Goal: Transaction & Acquisition: Download file/media

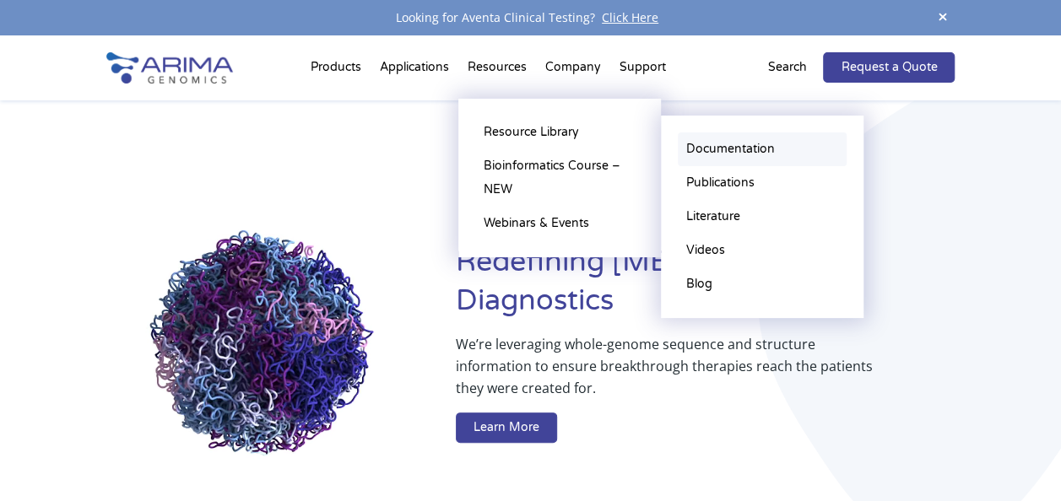
click at [733, 159] on link "Documentation" at bounding box center [762, 150] width 169 height 34
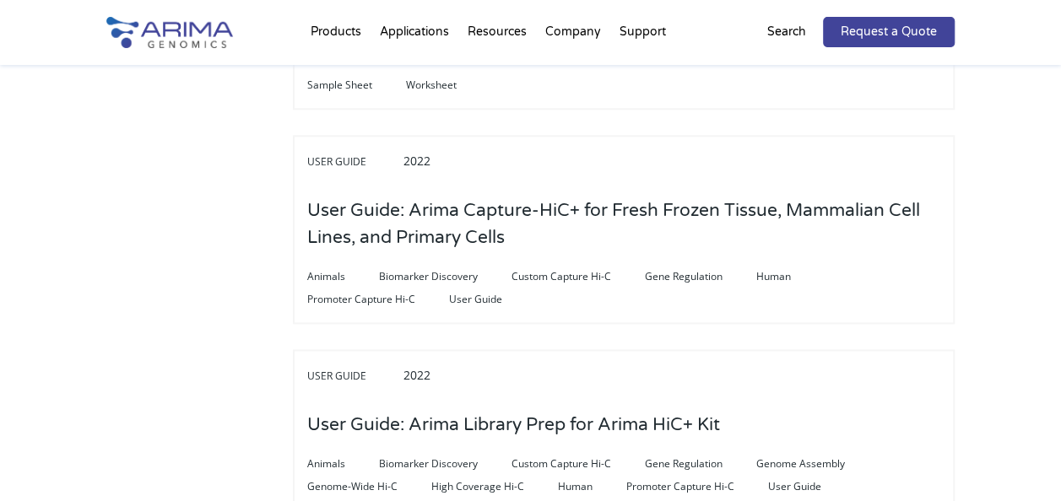
scroll to position [1014, 0]
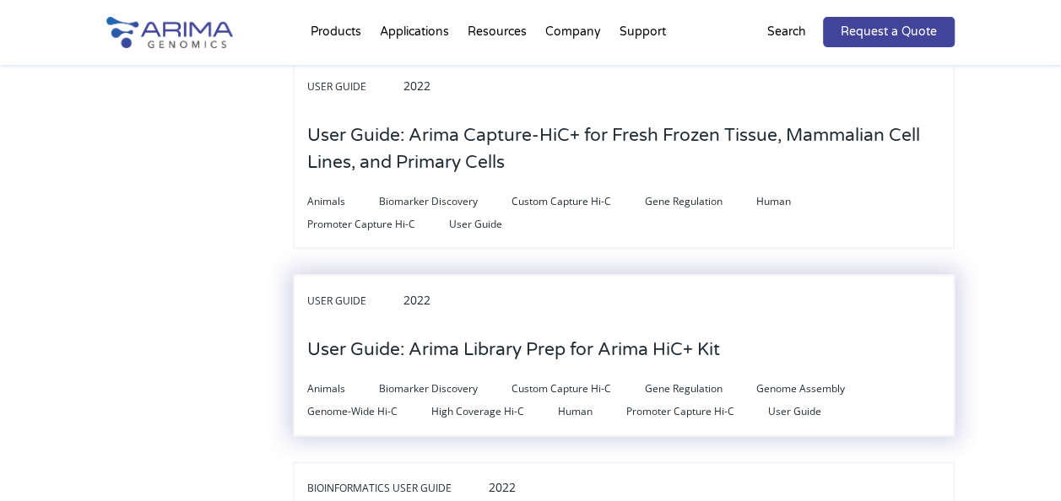
click at [682, 348] on h3 "User Guide: Arima Library Prep for Arima HiC+ Kit" at bounding box center [513, 350] width 413 height 52
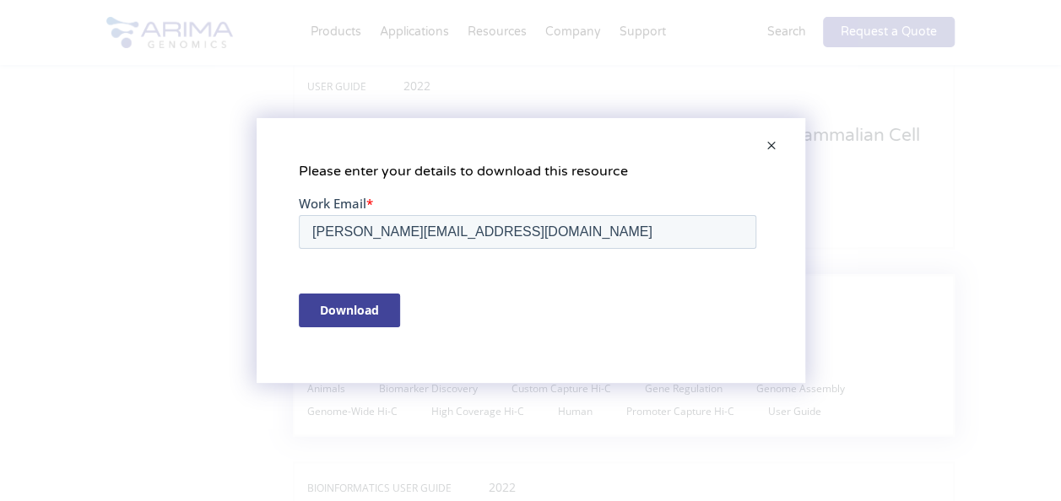
scroll to position [0, 0]
click at [346, 318] on input "Download" at bounding box center [348, 310] width 101 height 34
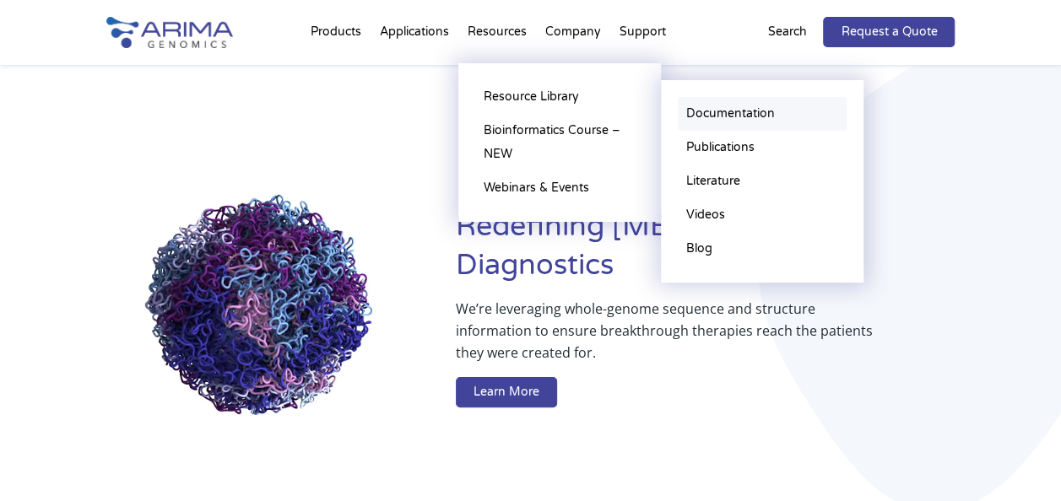
click at [748, 106] on link "Documentation" at bounding box center [762, 114] width 169 height 34
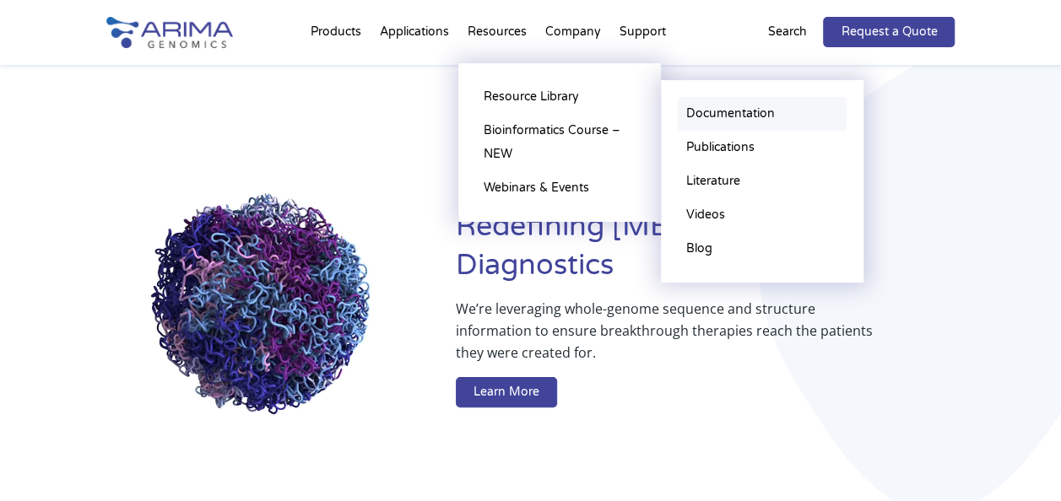
click at [709, 119] on link "Documentation" at bounding box center [762, 114] width 169 height 34
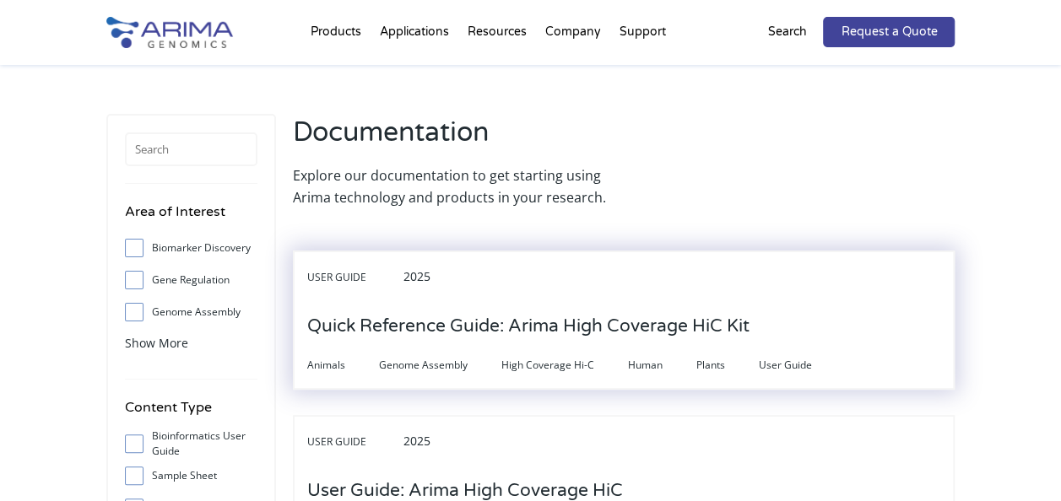
click at [658, 306] on h3 "Quick Reference Guide: Arima High Coverage HiC Kit" at bounding box center [528, 326] width 442 height 52
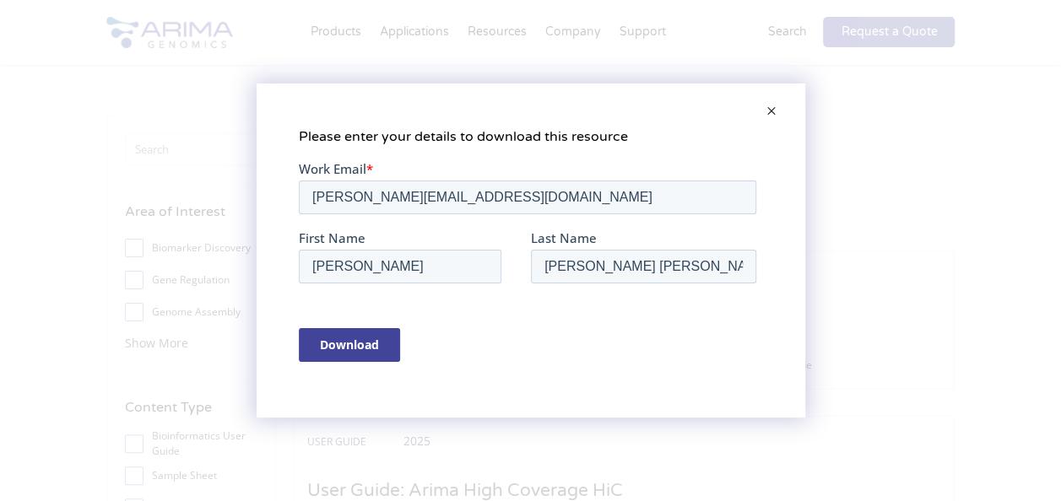
click at [361, 349] on input "Download" at bounding box center [348, 344] width 101 height 34
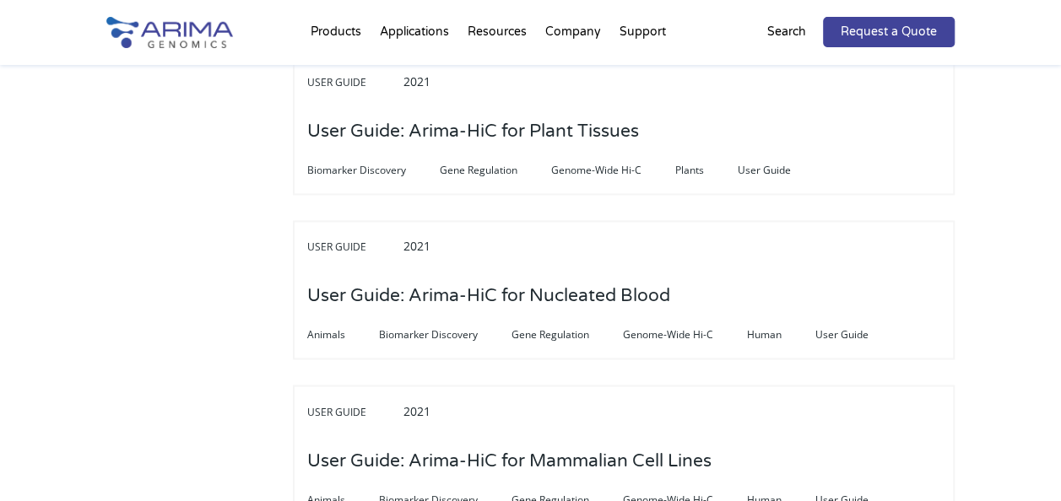
scroll to position [4391, 0]
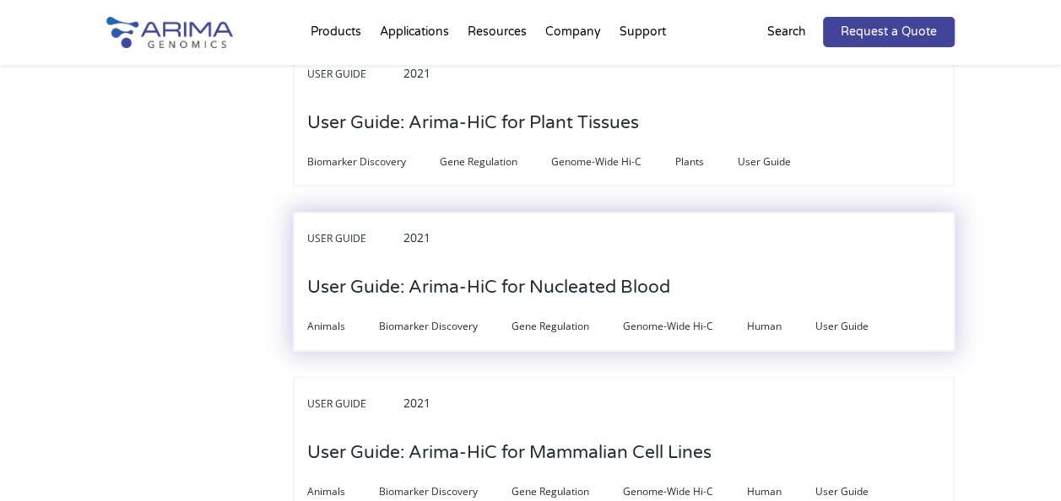
click at [582, 262] on h3 "User Guide: Arima-HiC for Nucleated Blood" at bounding box center [488, 288] width 363 height 52
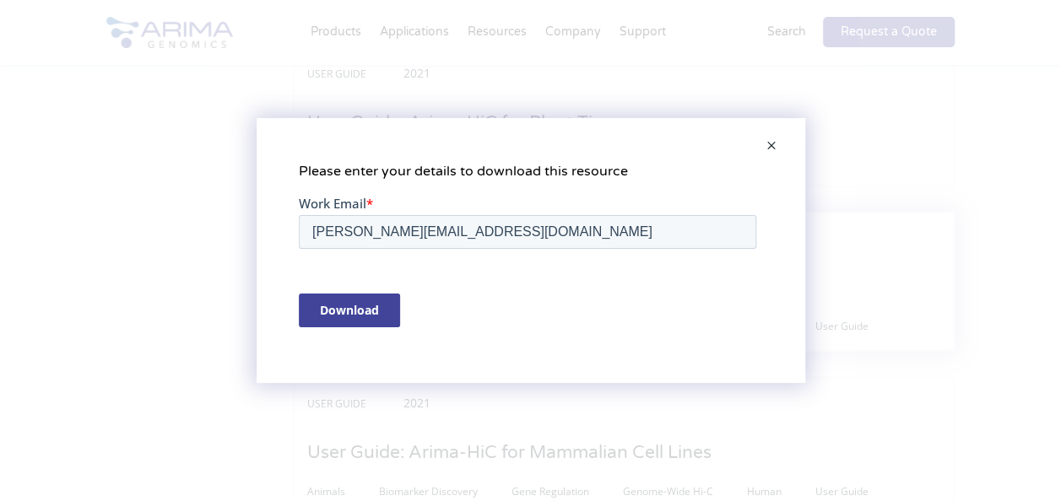
scroll to position [0, 0]
click at [335, 308] on input "Download" at bounding box center [348, 310] width 101 height 34
